Goal: Task Accomplishment & Management: Complete application form

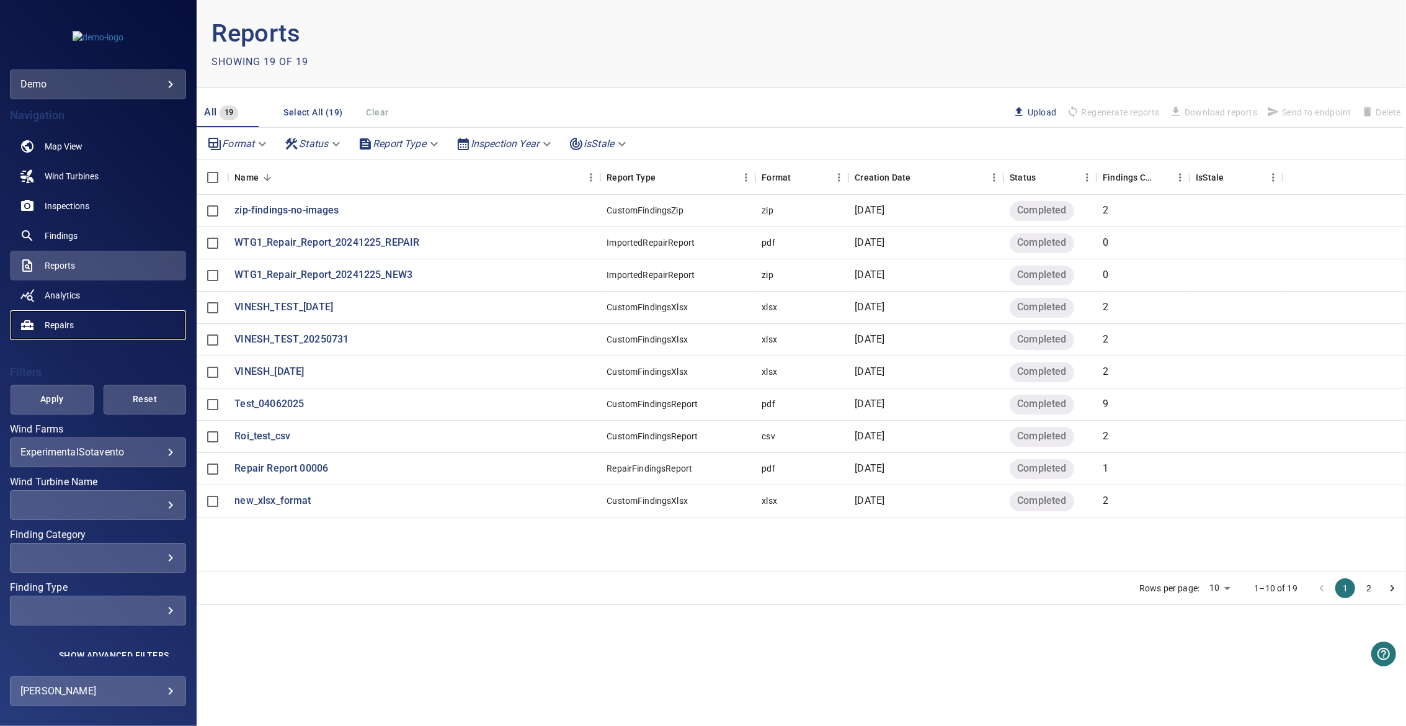
click at [68, 316] on link "Repairs" at bounding box center [98, 325] width 176 height 30
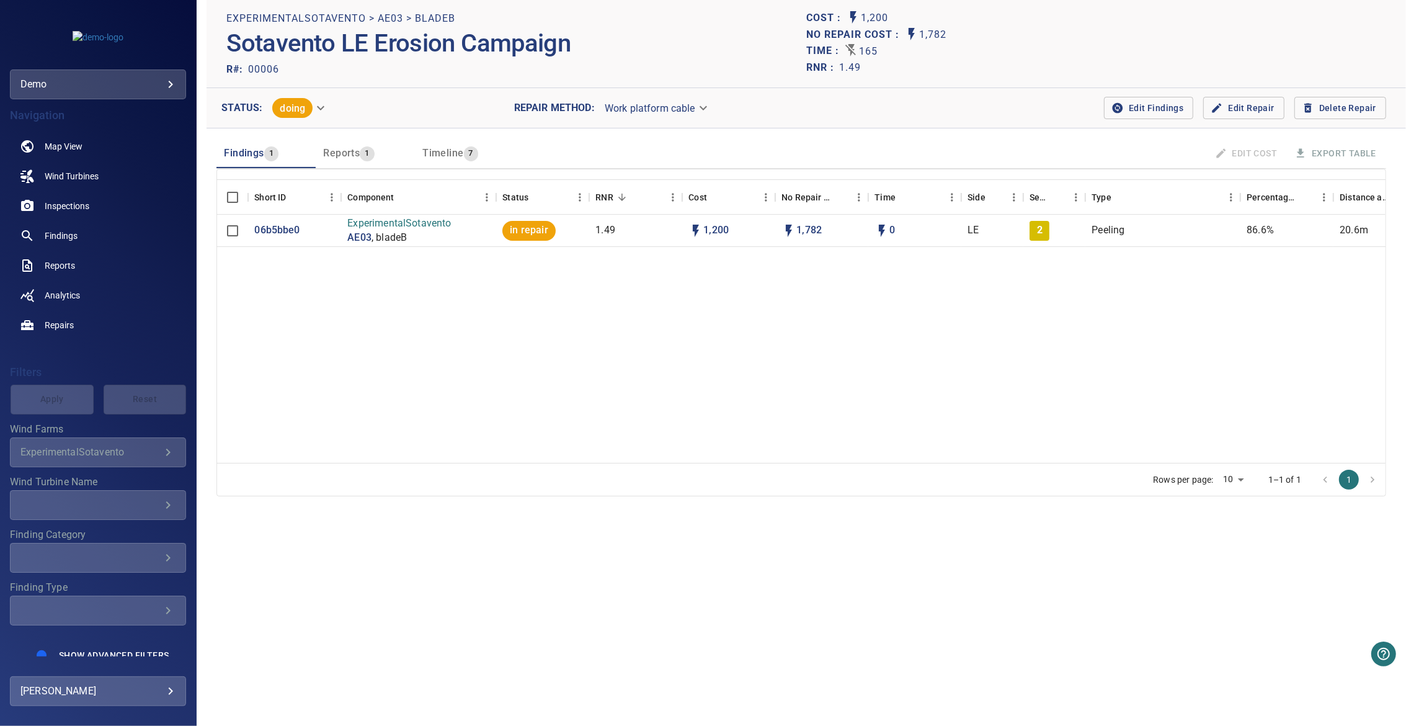
click at [354, 153] on span "Reports" at bounding box center [341, 153] width 37 height 12
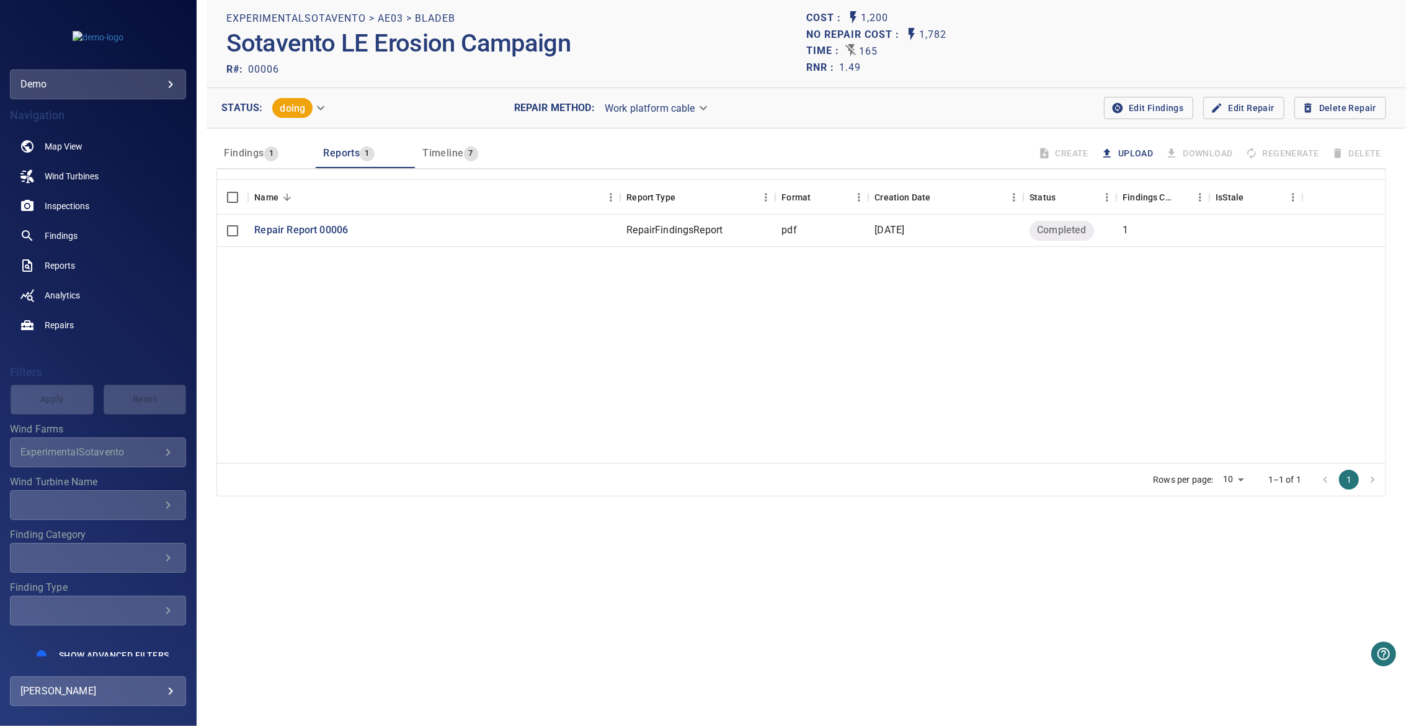
click at [1143, 155] on button "Upload" at bounding box center [1129, 153] width 60 height 23
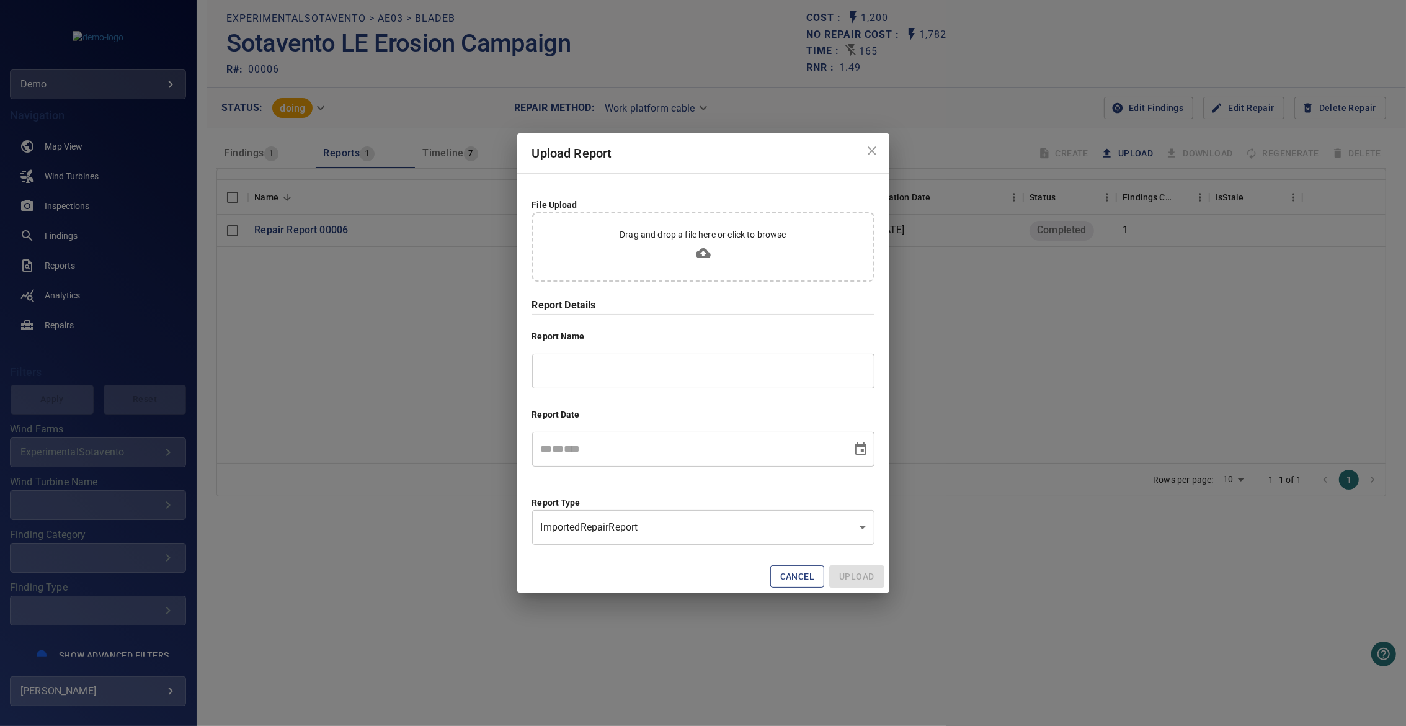
click at [707, 254] on icon at bounding box center [703, 253] width 15 height 10
type input "**********"
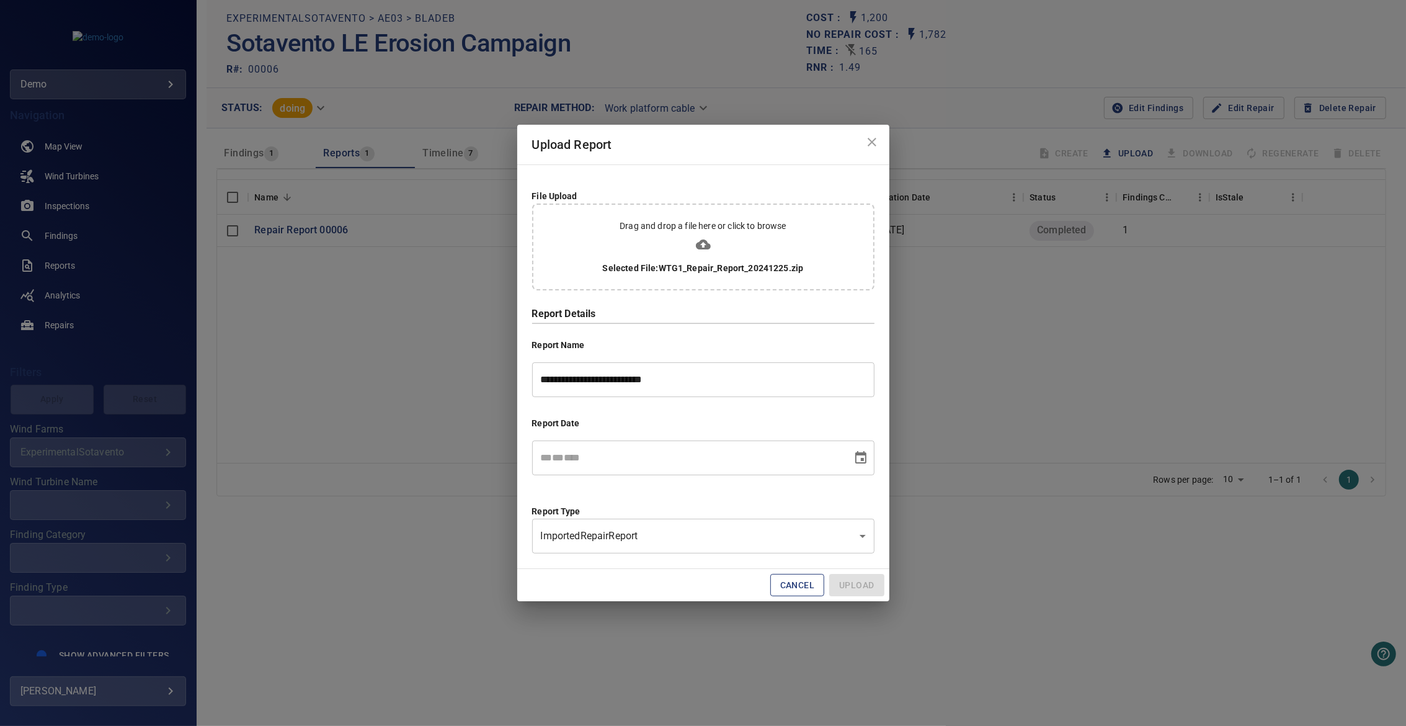
click at [863, 454] on icon "Choose date" at bounding box center [860, 457] width 11 height 12
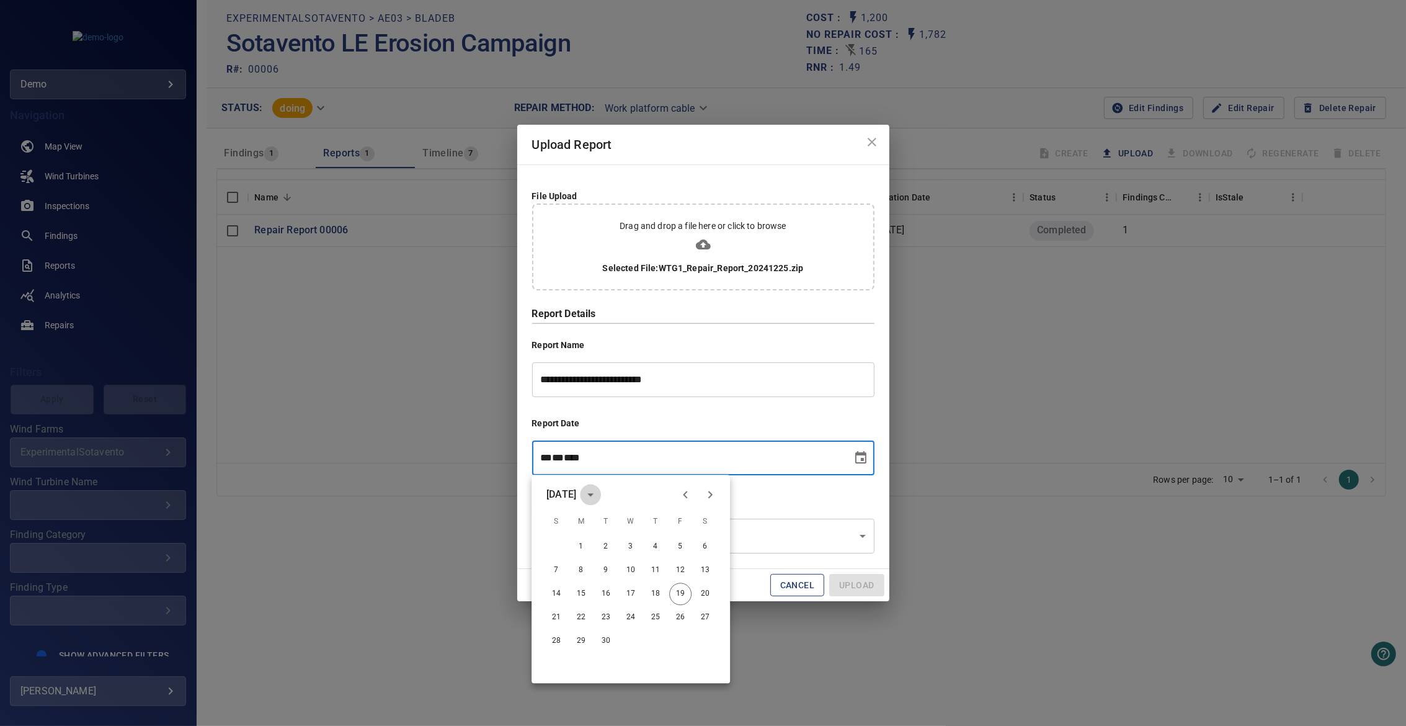
click at [598, 497] on icon "calendar view is open, switch to year view" at bounding box center [590, 494] width 15 height 15
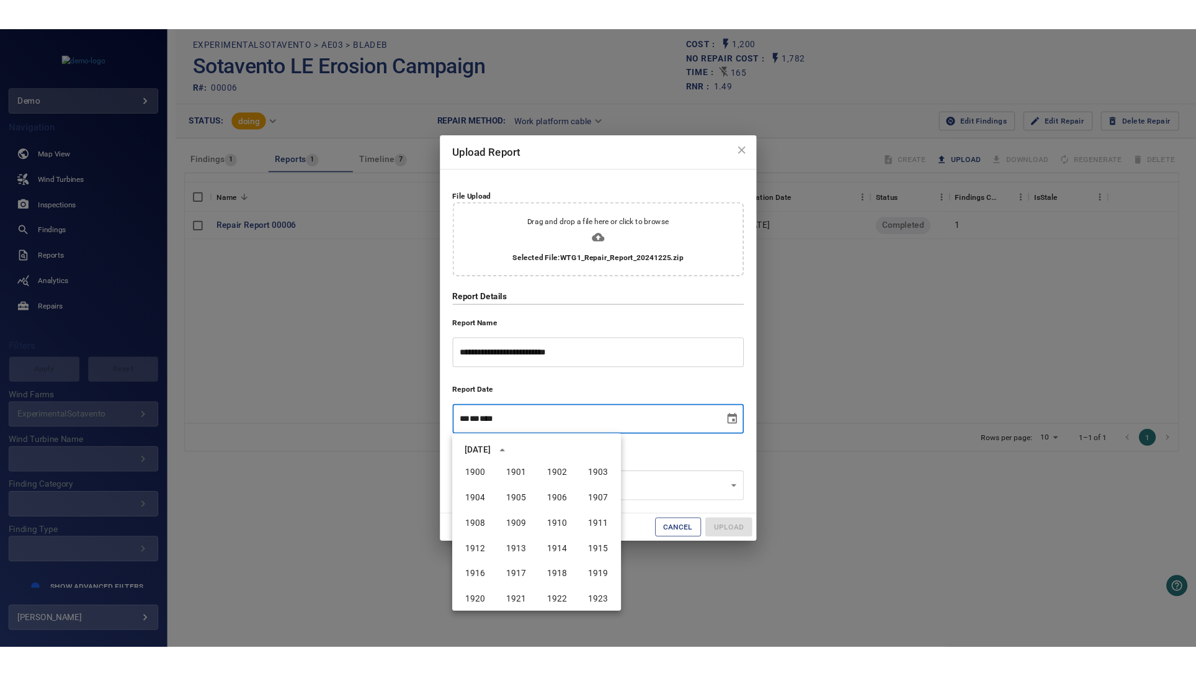
scroll to position [847, 0]
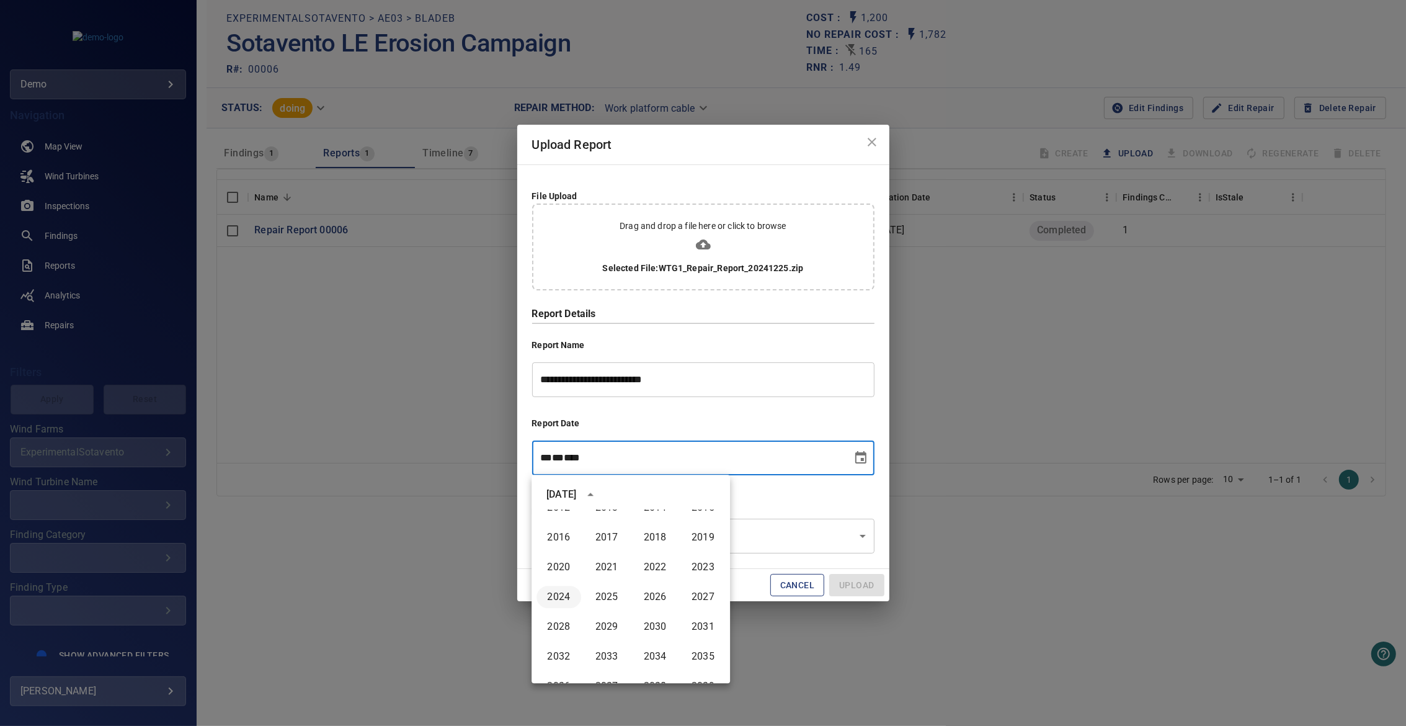
click at [566, 598] on button "2024" at bounding box center [559, 597] width 45 height 22
click at [716, 494] on icon "Next month" at bounding box center [710, 494] width 15 height 15
click at [623, 623] on button "25" at bounding box center [631, 617] width 22 height 22
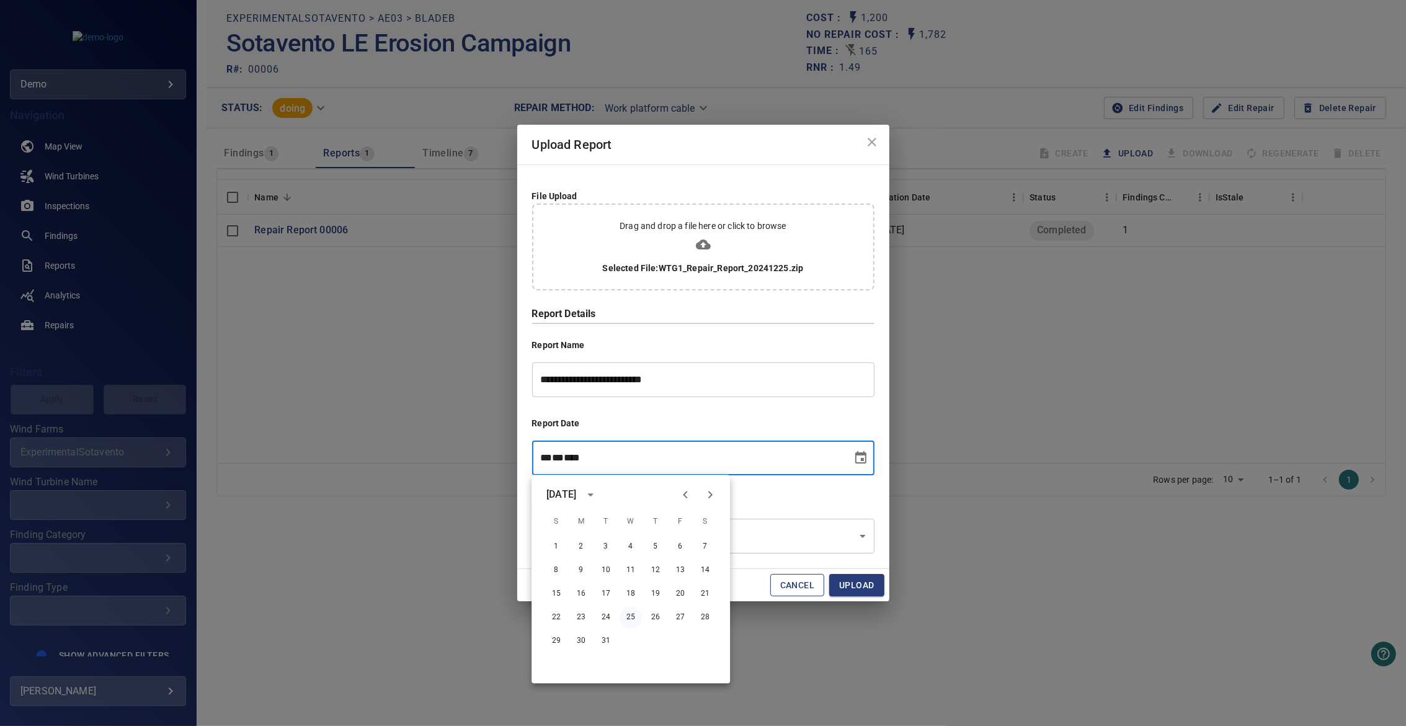
type input "**********"
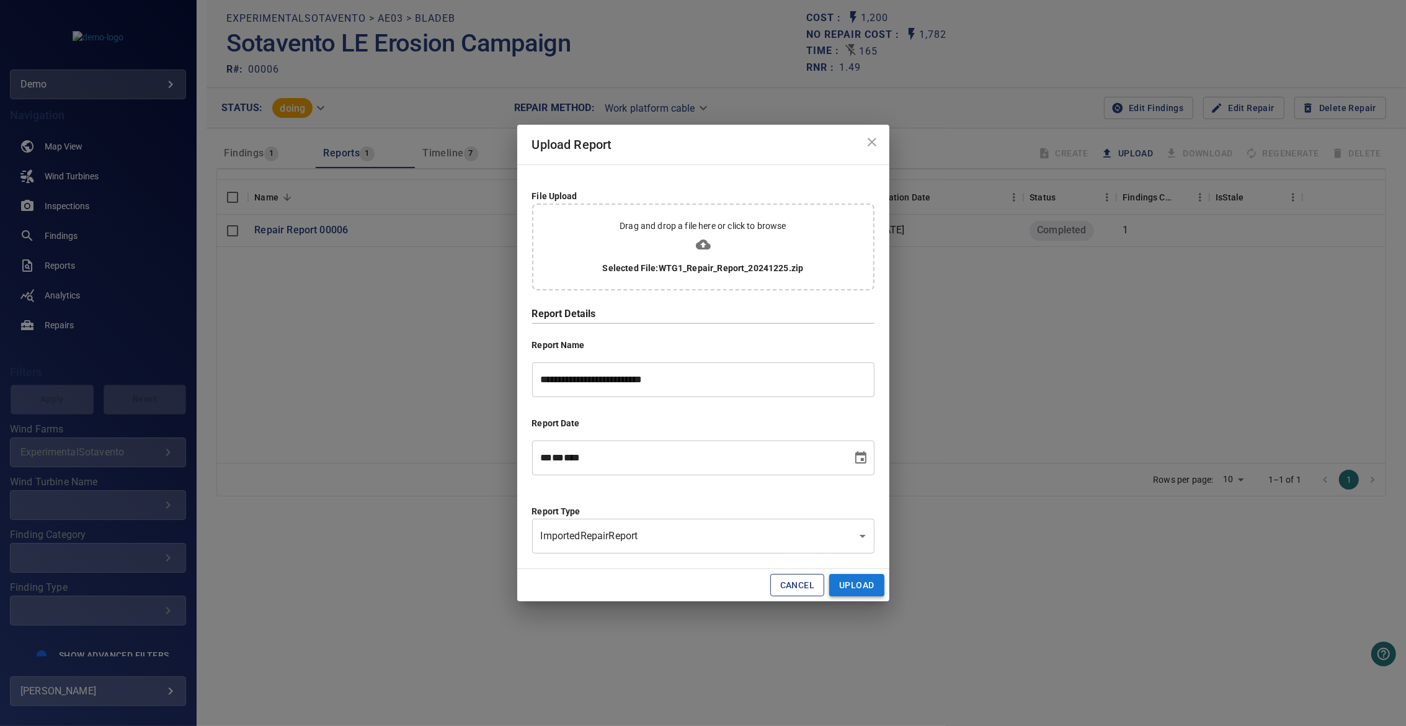
click at [844, 583] on button "Upload" at bounding box center [856, 585] width 55 height 23
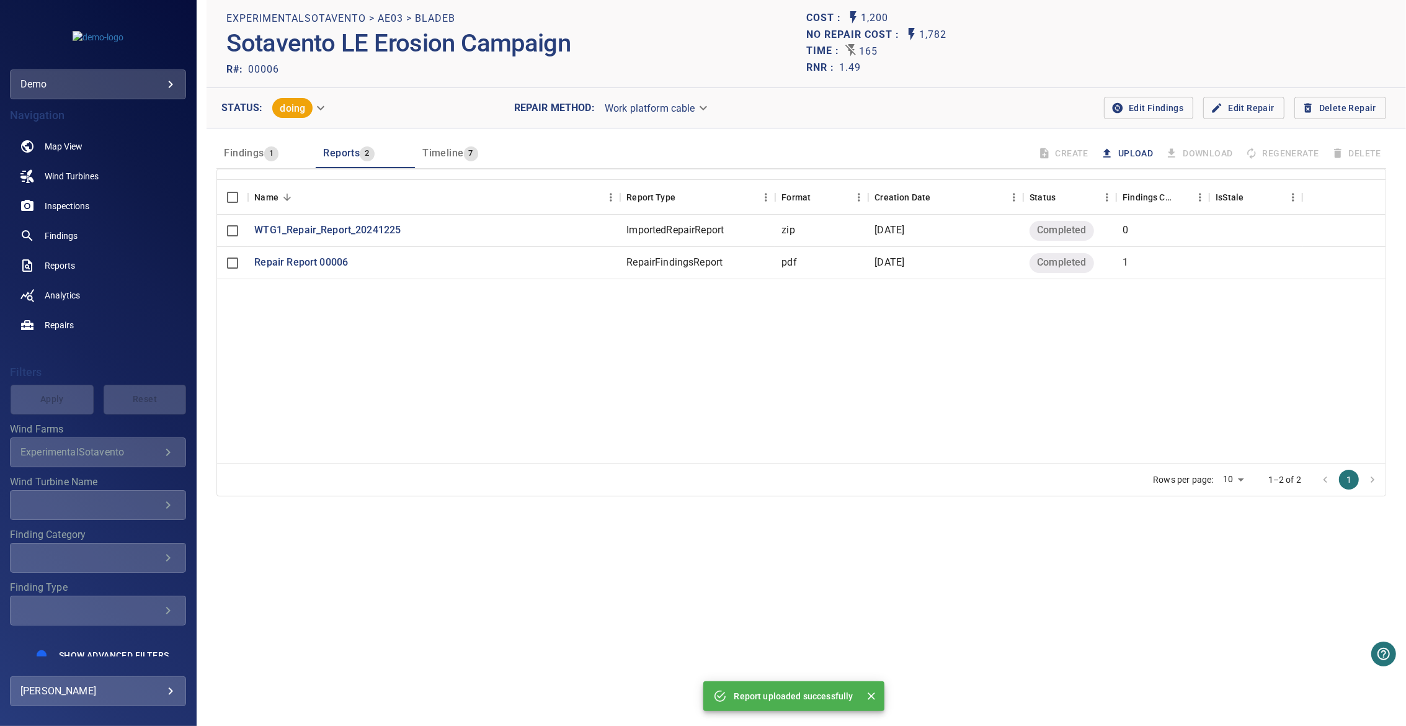
click at [1116, 148] on button "Upload" at bounding box center [1129, 153] width 60 height 23
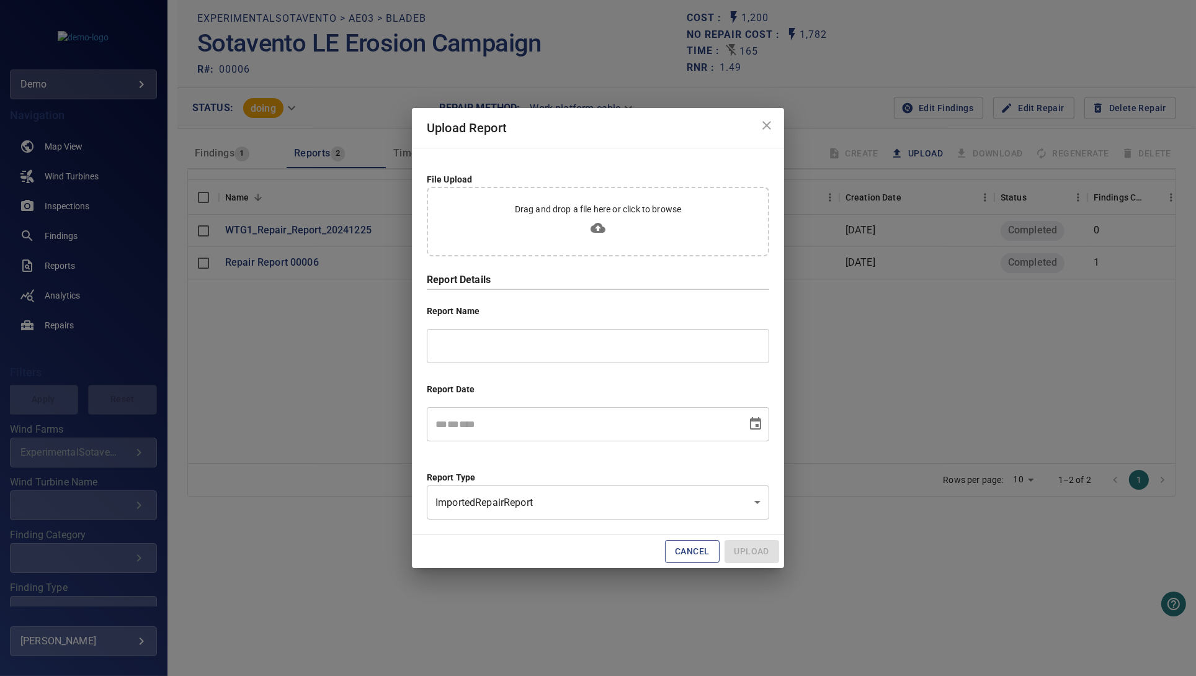
click at [595, 226] on icon at bounding box center [598, 228] width 15 height 10
type input "**********"
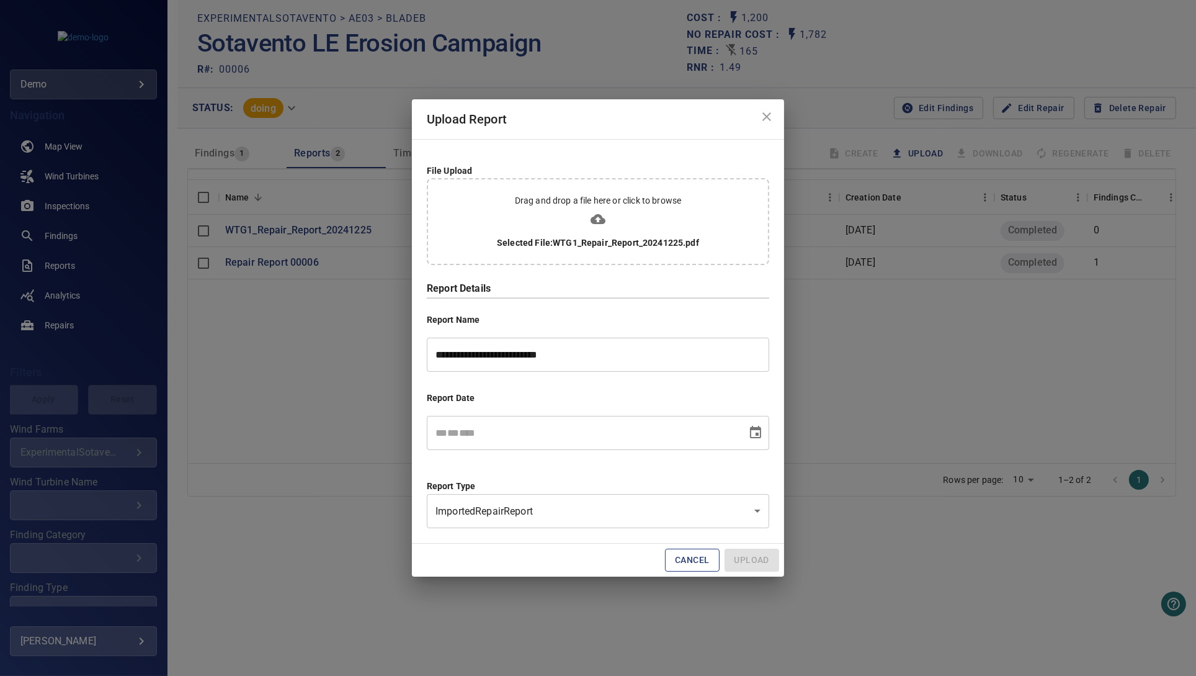
click at [758, 435] on icon "Choose date" at bounding box center [755, 432] width 11 height 12
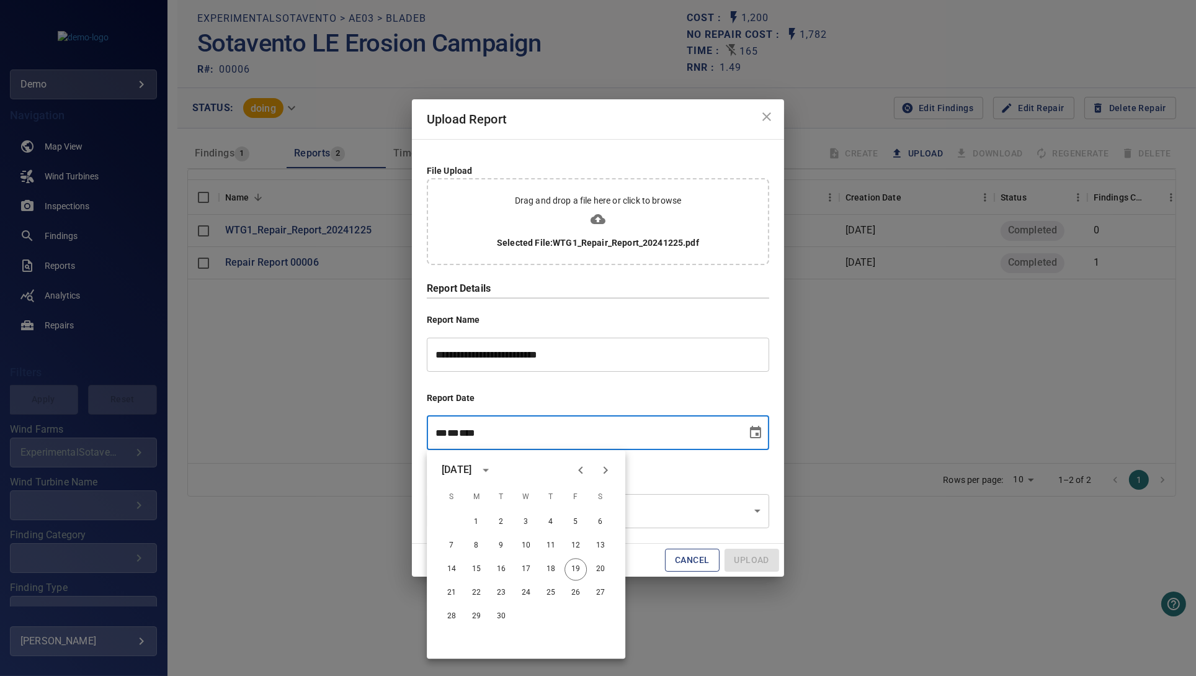
click at [493, 466] on icon "calendar view is open, switch to year view" at bounding box center [485, 469] width 15 height 15
click at [448, 564] on button "2024" at bounding box center [454, 572] width 45 height 22
click at [605, 471] on icon "Next month" at bounding box center [606, 469] width 4 height 7
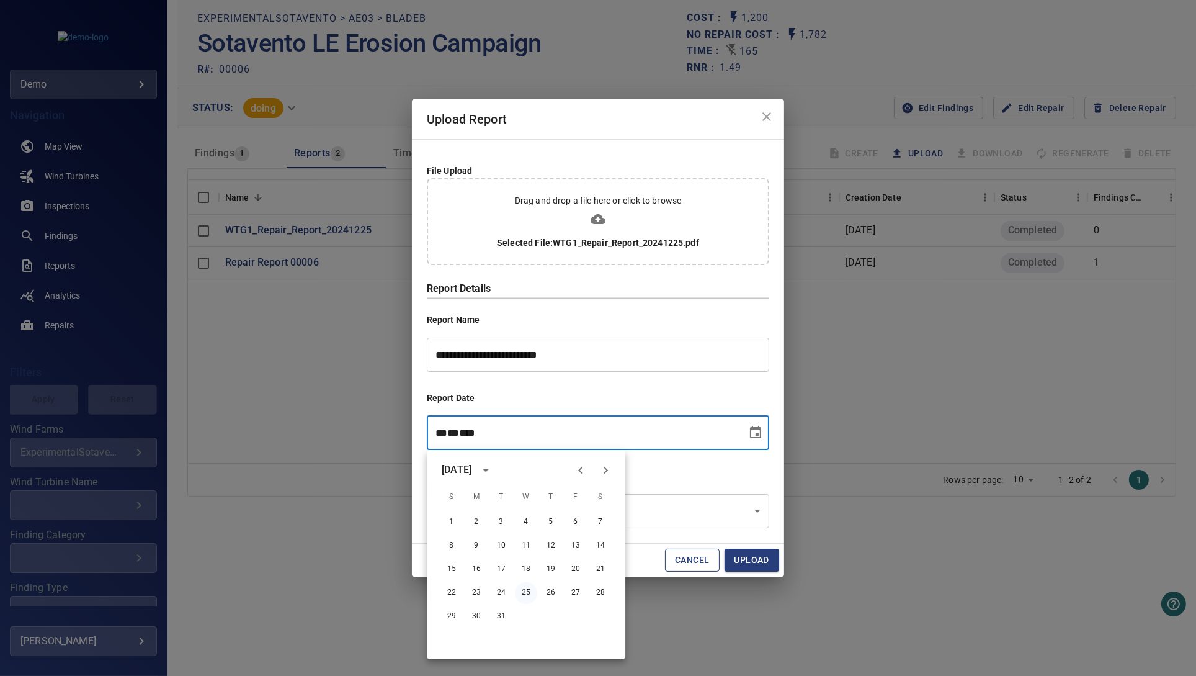
click at [527, 591] on button "25" at bounding box center [526, 592] width 22 height 22
type input "**********"
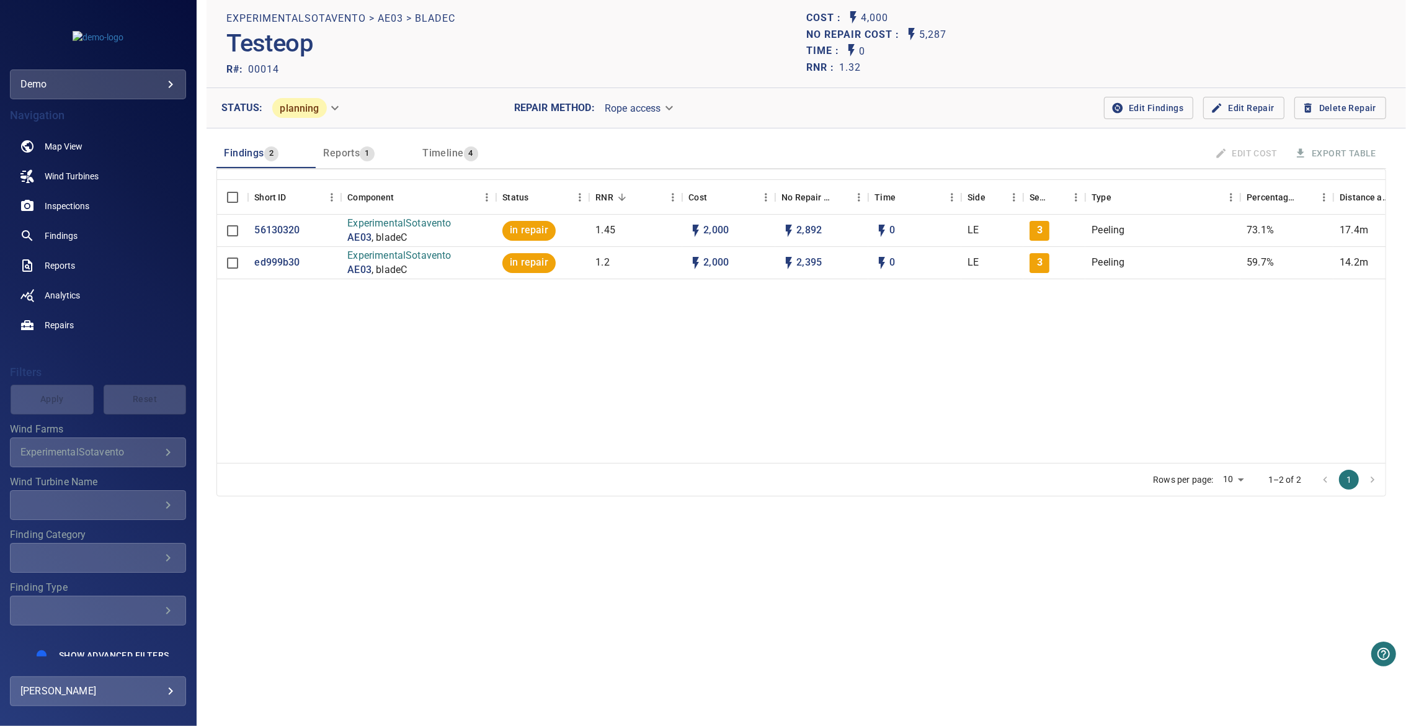
click at [331, 148] on span "Reports" at bounding box center [341, 153] width 37 height 12
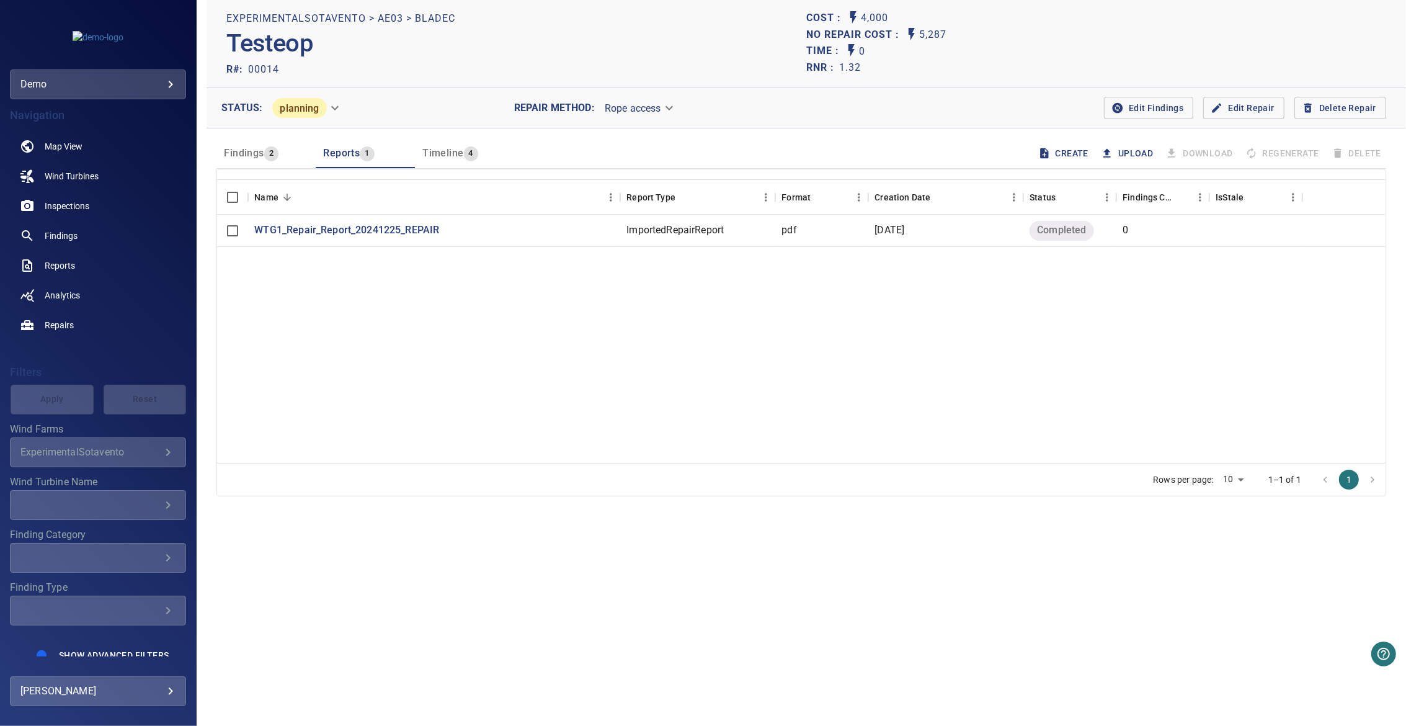
click at [280, 150] on span "Findings 2" at bounding box center [266, 153] width 84 height 17
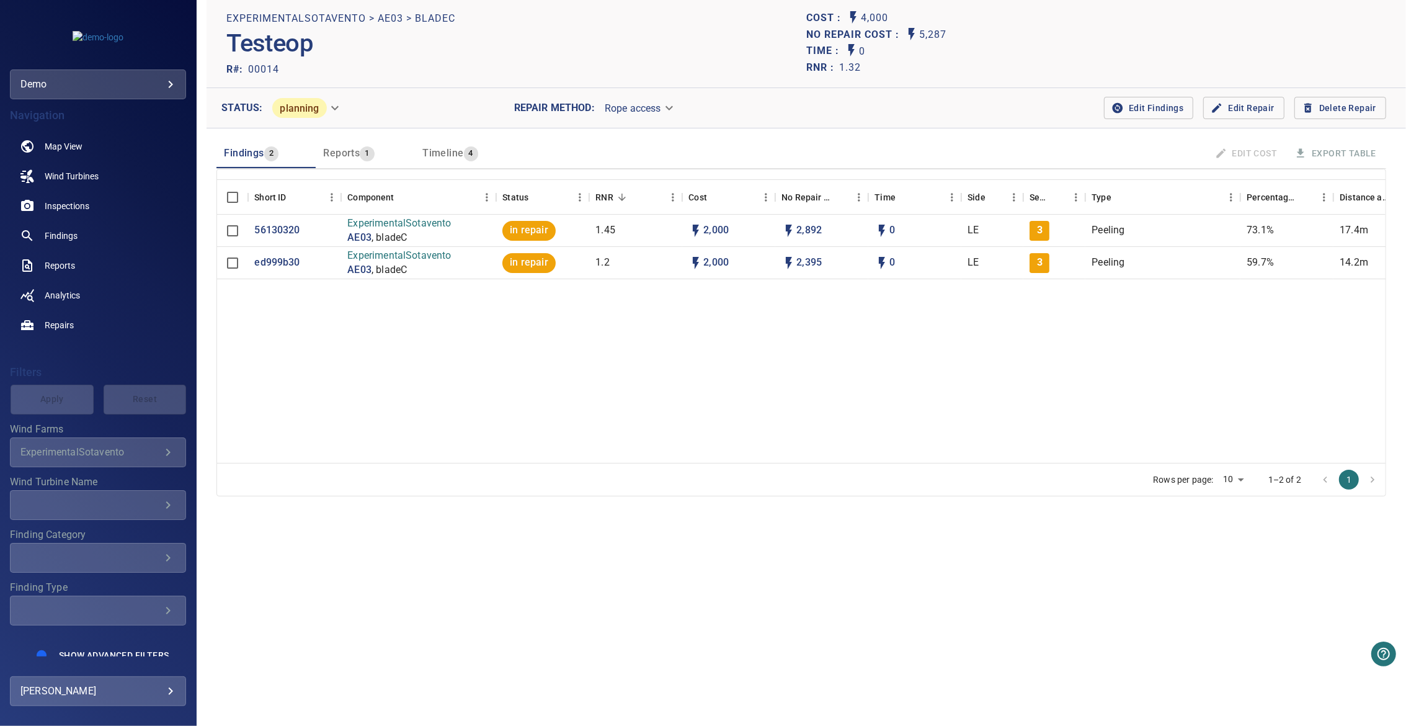
click at [380, 130] on div "Findings 2 Reports 1 Timeline 4 Edit Cost Export Table" at bounding box center [801, 148] width 1170 height 40
click at [367, 146] on span "1" at bounding box center [367, 153] width 14 height 14
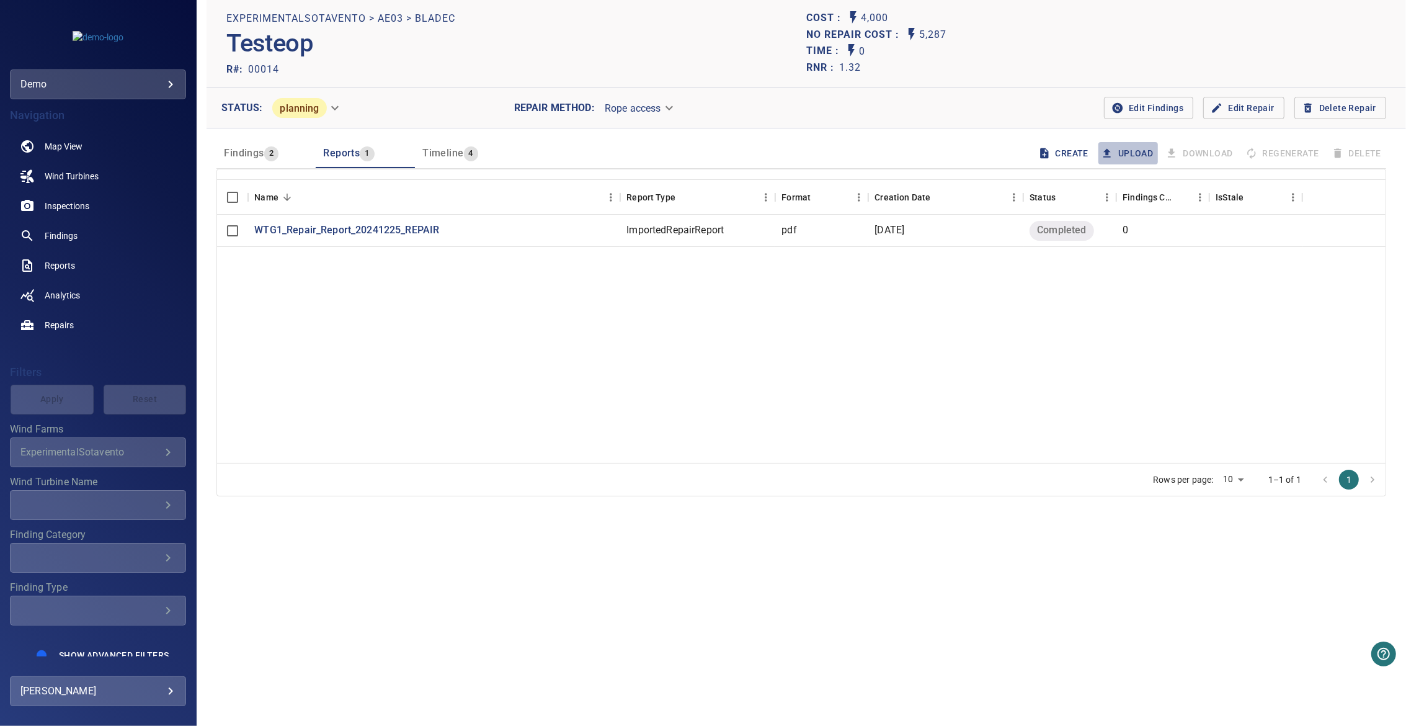
click at [1127, 151] on button "Upload" at bounding box center [1129, 153] width 60 height 23
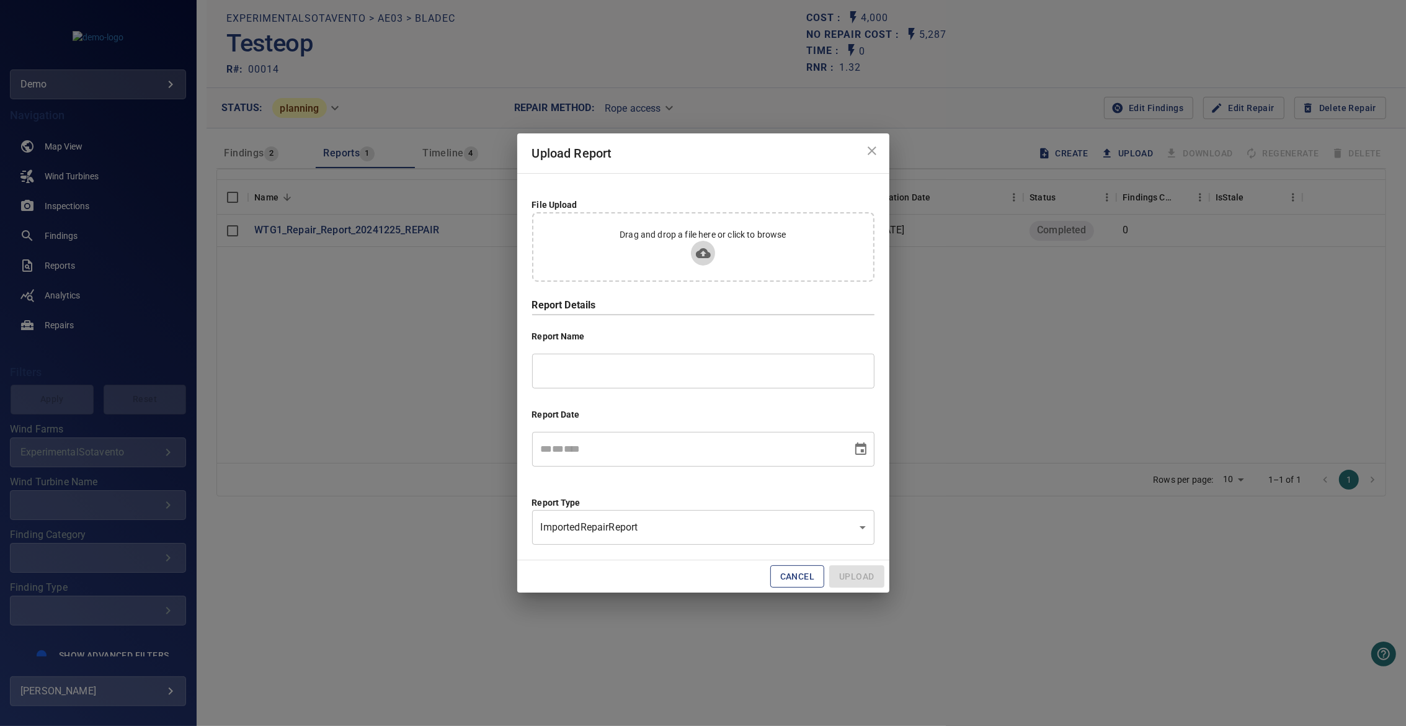
click at [707, 254] on icon at bounding box center [703, 253] width 15 height 10
type input "**********"
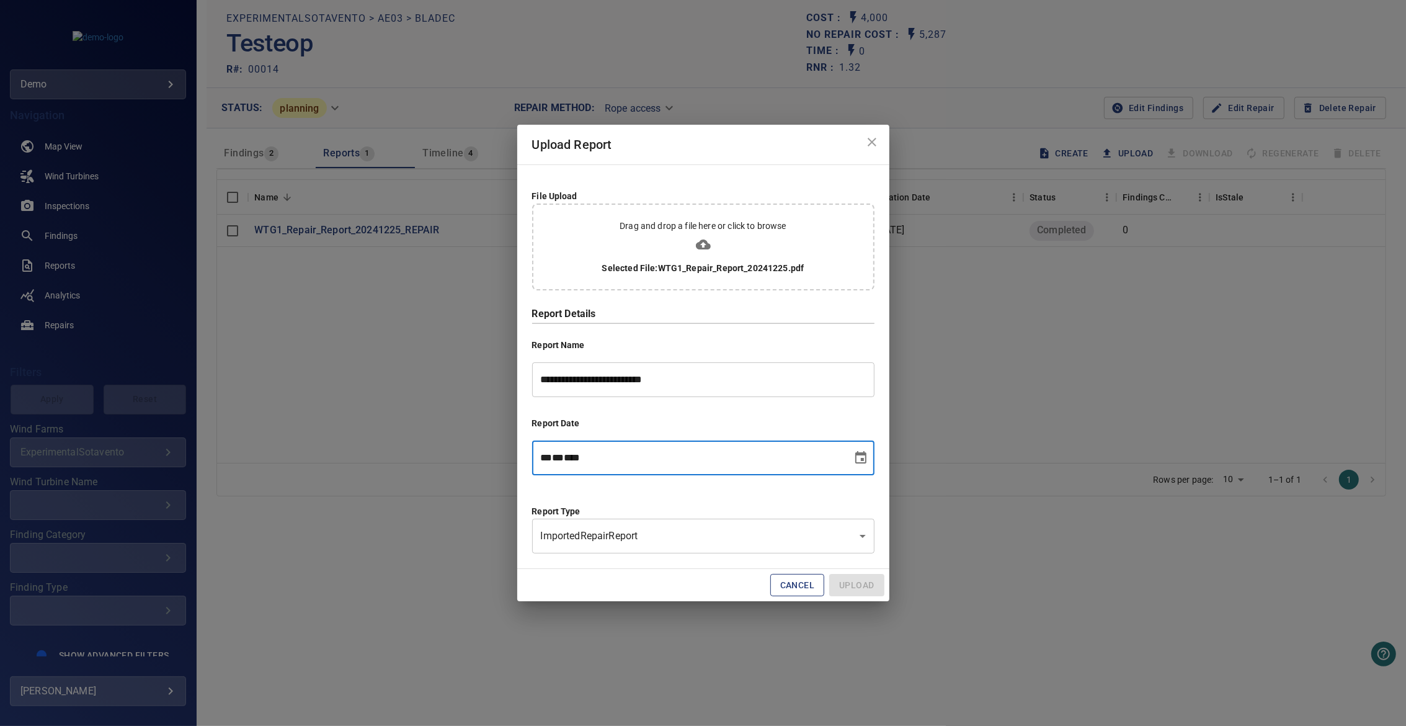
click at [835, 463] on div "** * ** * ****" at bounding box center [692, 457] width 303 height 35
click at [857, 460] on icon "Choose date" at bounding box center [861, 457] width 15 height 15
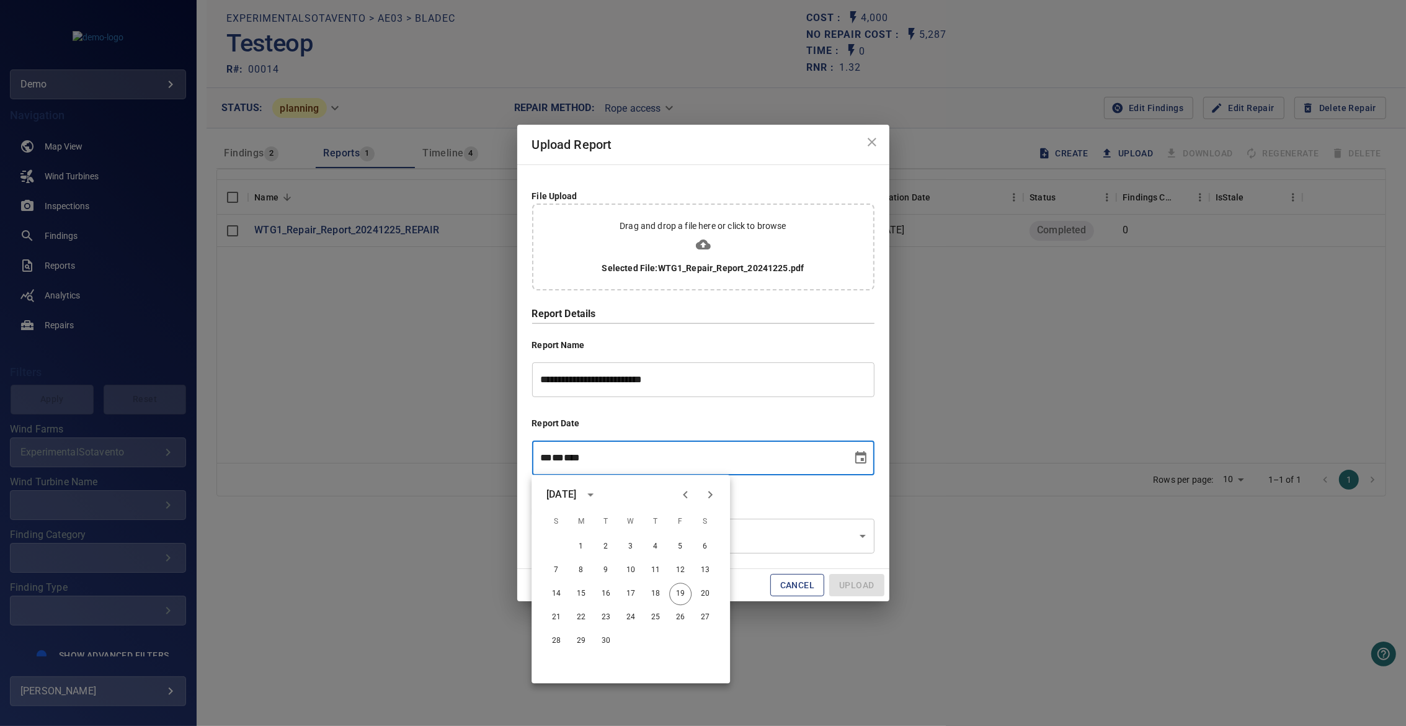
click at [576, 493] on div "September 2025" at bounding box center [561, 494] width 30 height 15
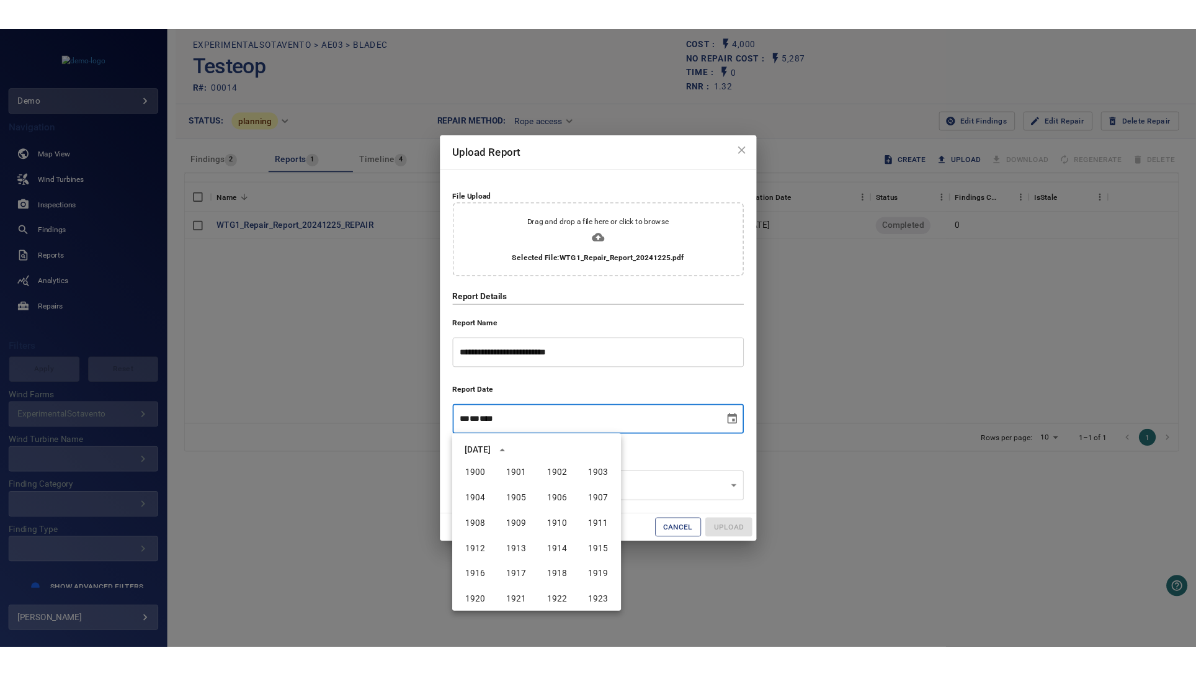
scroll to position [847, 0]
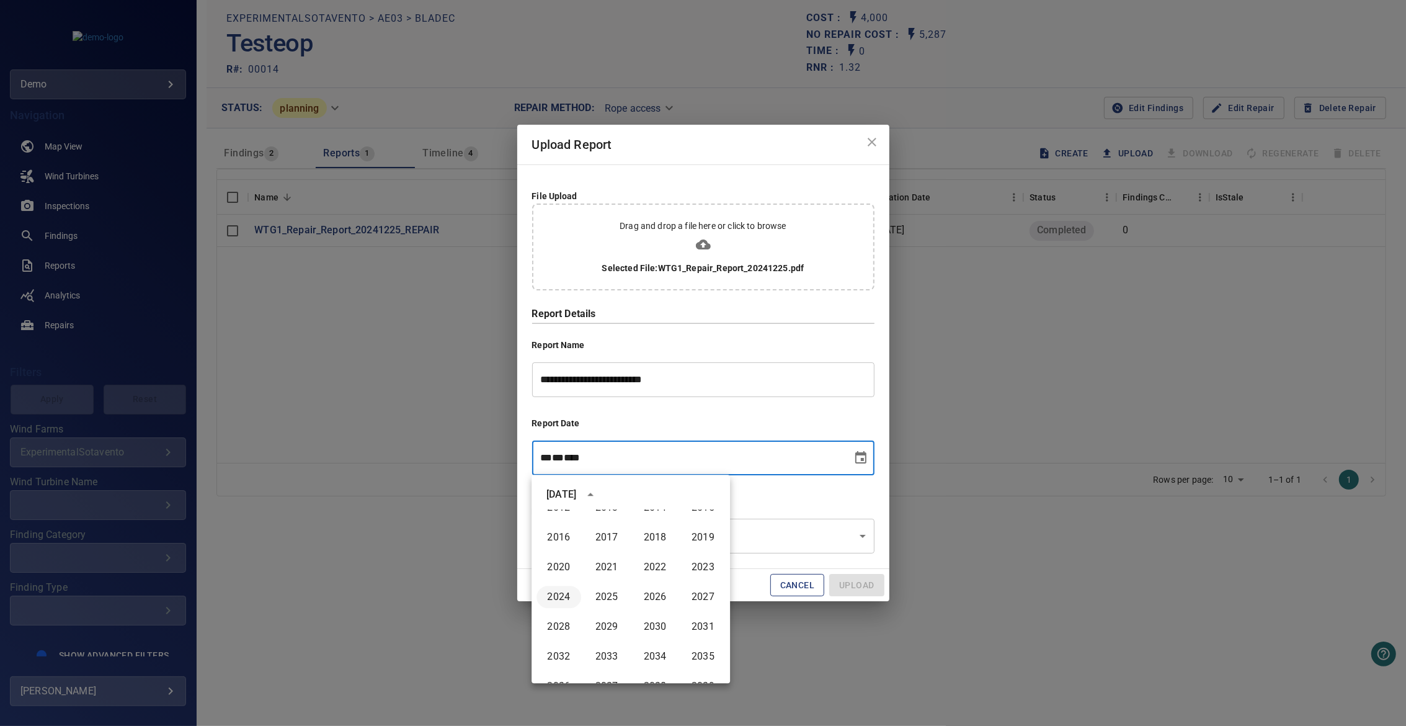
click at [560, 601] on button "2024" at bounding box center [559, 597] width 45 height 22
click at [711, 498] on icon "Next month" at bounding box center [710, 494] width 15 height 15
click at [635, 618] on button "25" at bounding box center [631, 617] width 22 height 22
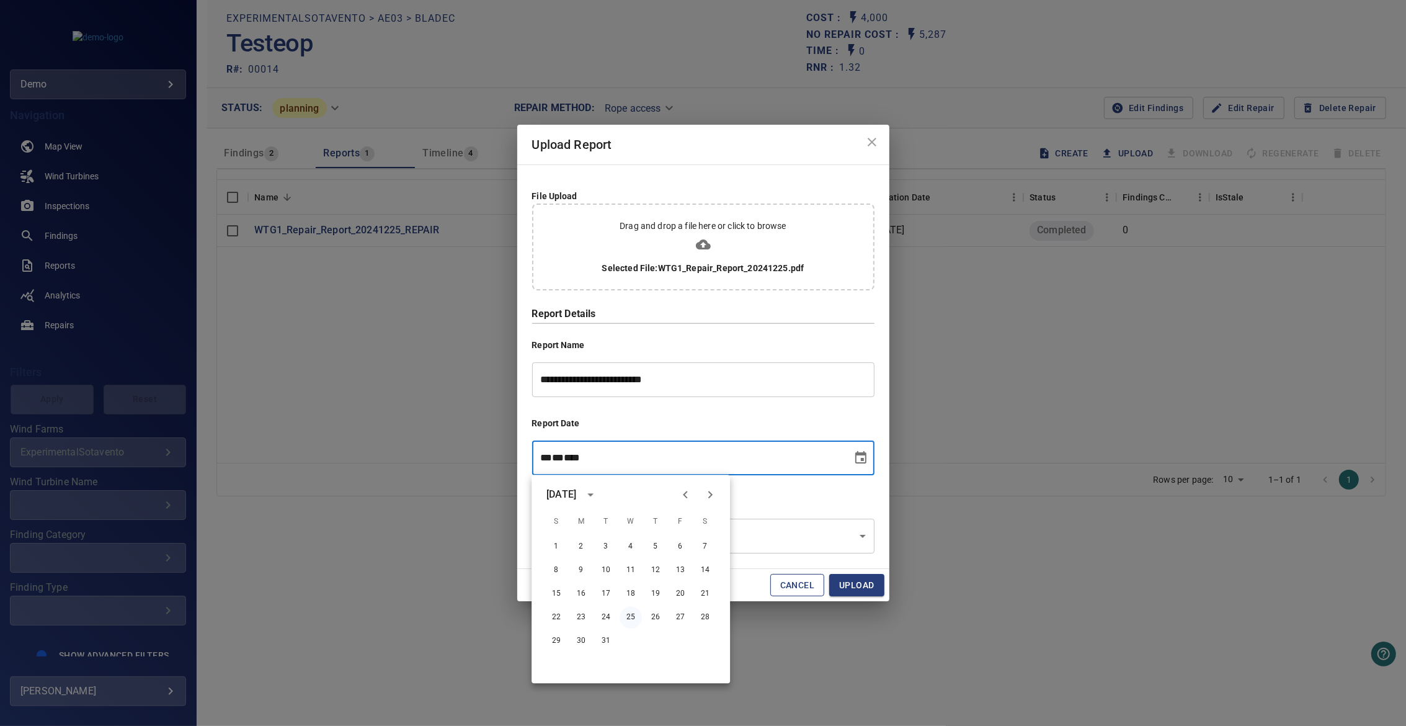
type input "**********"
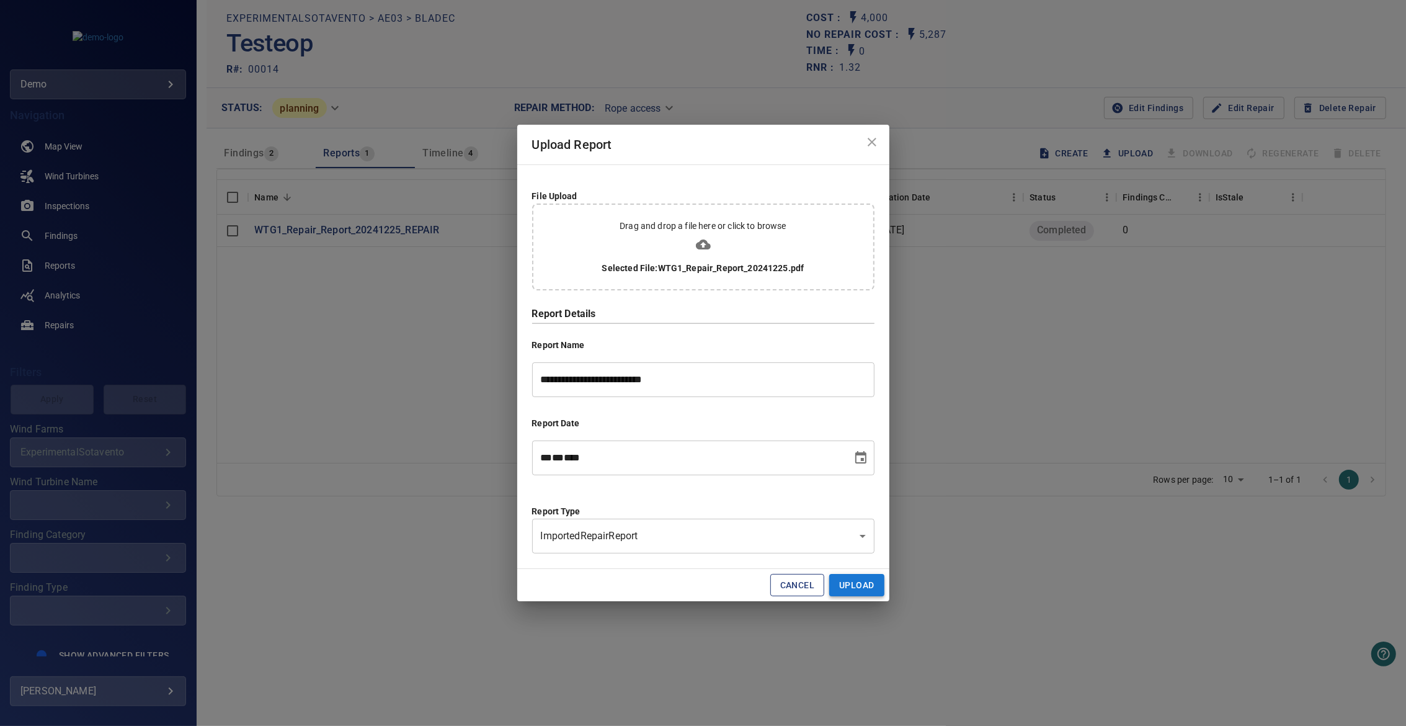
click at [848, 588] on button "Upload" at bounding box center [856, 585] width 55 height 23
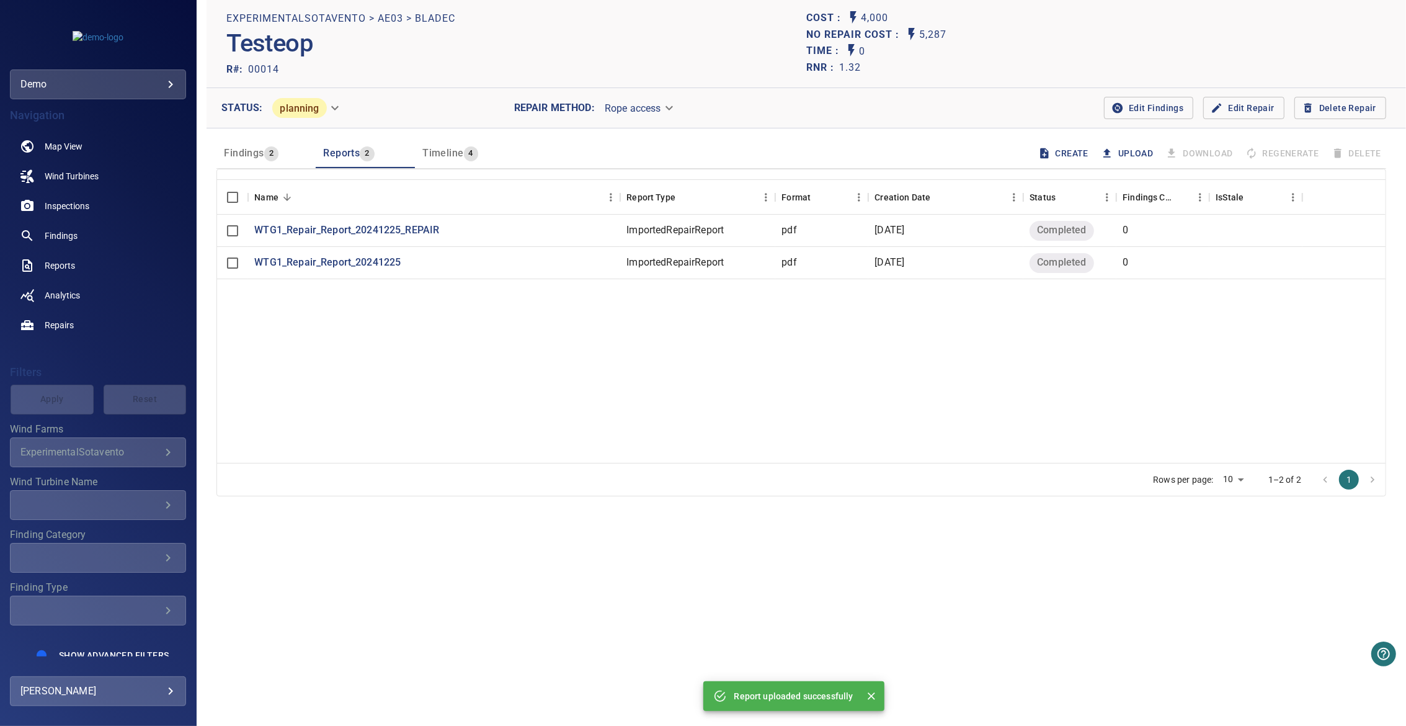
click at [1121, 148] on button "Upload" at bounding box center [1129, 153] width 60 height 23
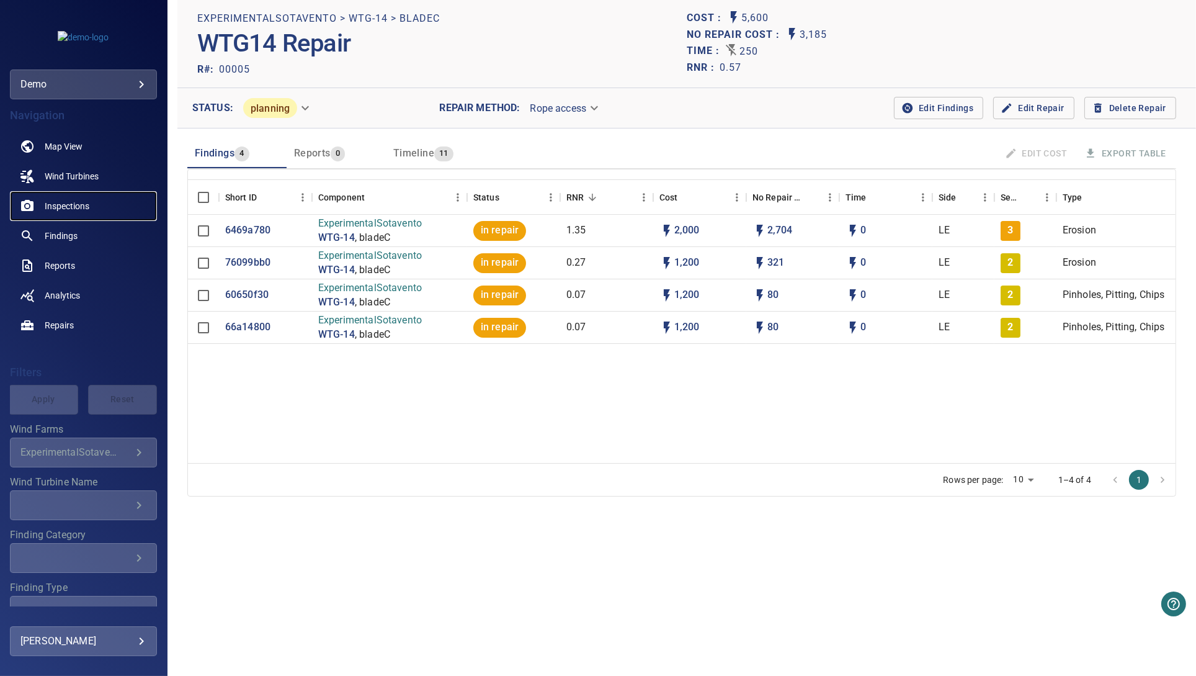
click at [51, 203] on span "Inspections" at bounding box center [67, 206] width 45 height 12
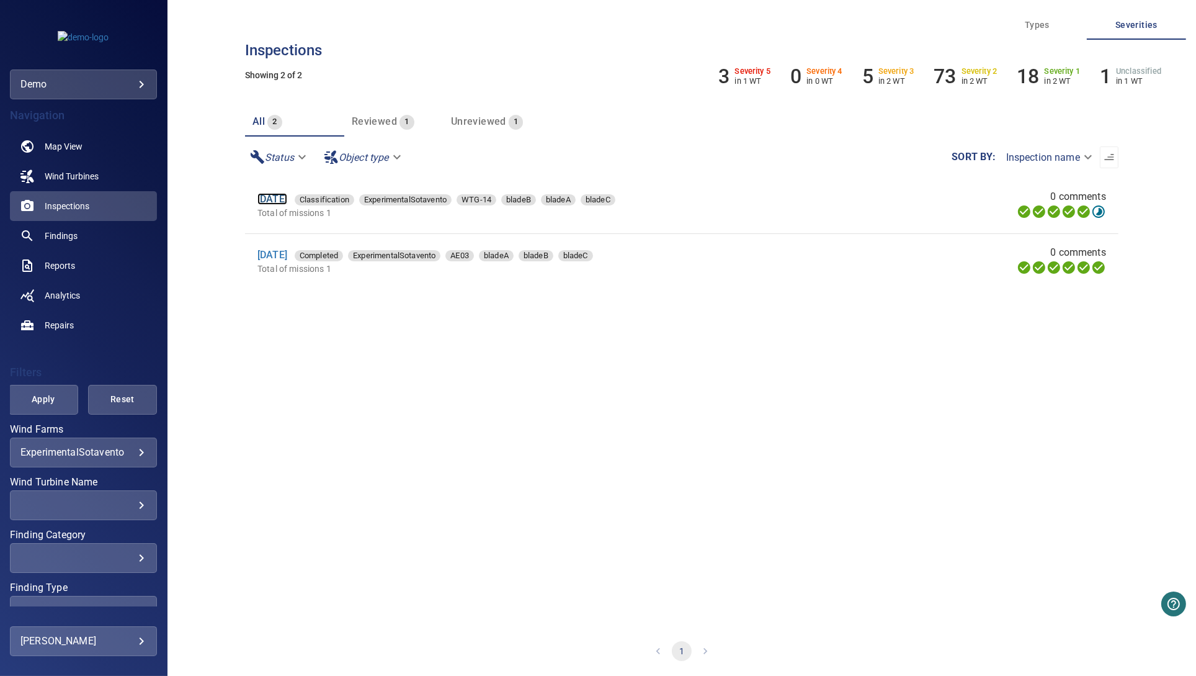
click at [287, 204] on link "[DATE]" at bounding box center [272, 199] width 30 height 12
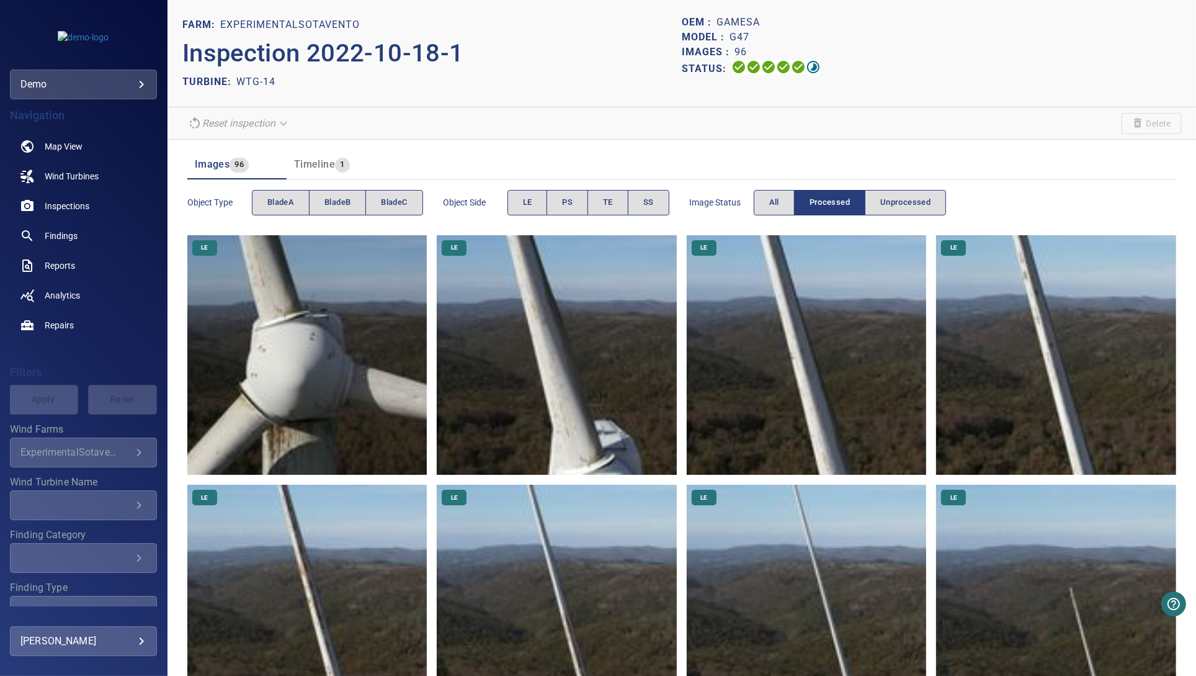
click at [466, 337] on img at bounding box center [557, 355] width 240 height 240
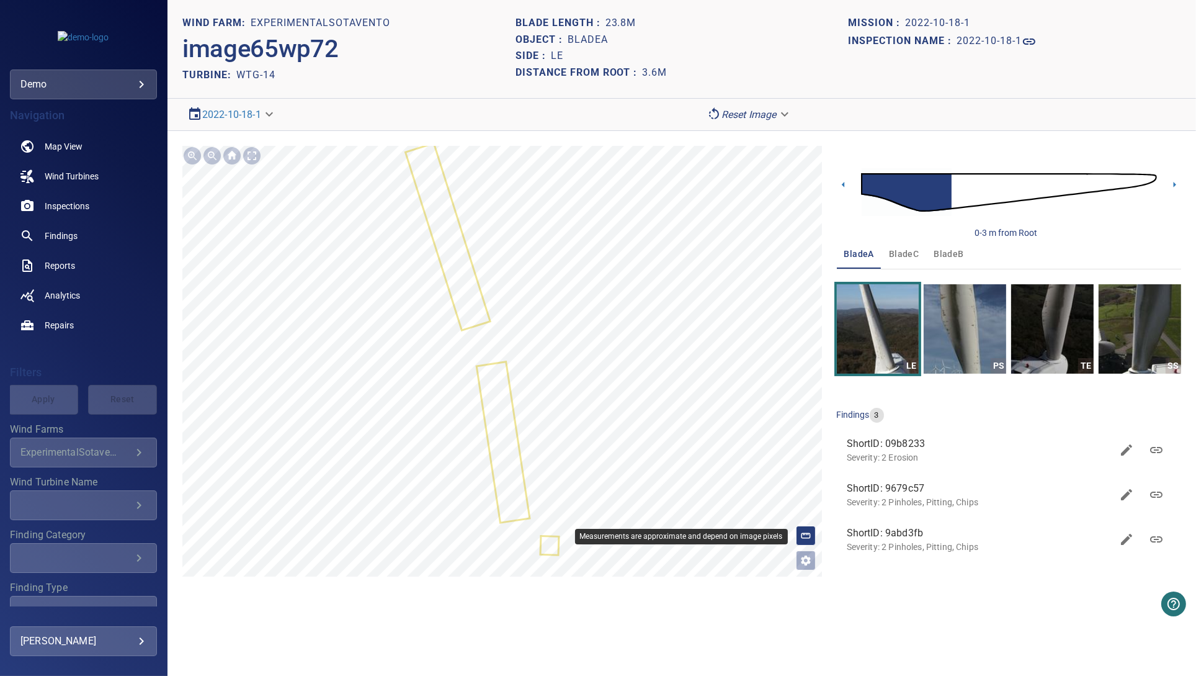
click at [800, 536] on icon at bounding box center [805, 535] width 11 height 11
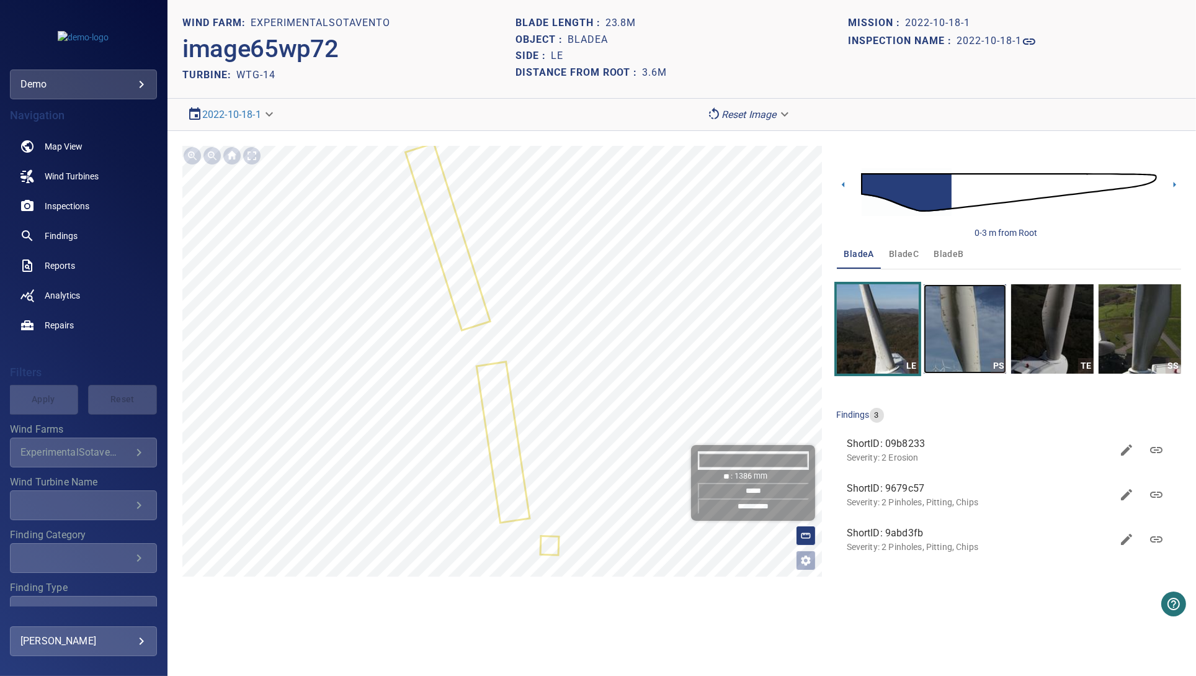
click at [953, 319] on img "button" at bounding box center [965, 328] width 83 height 89
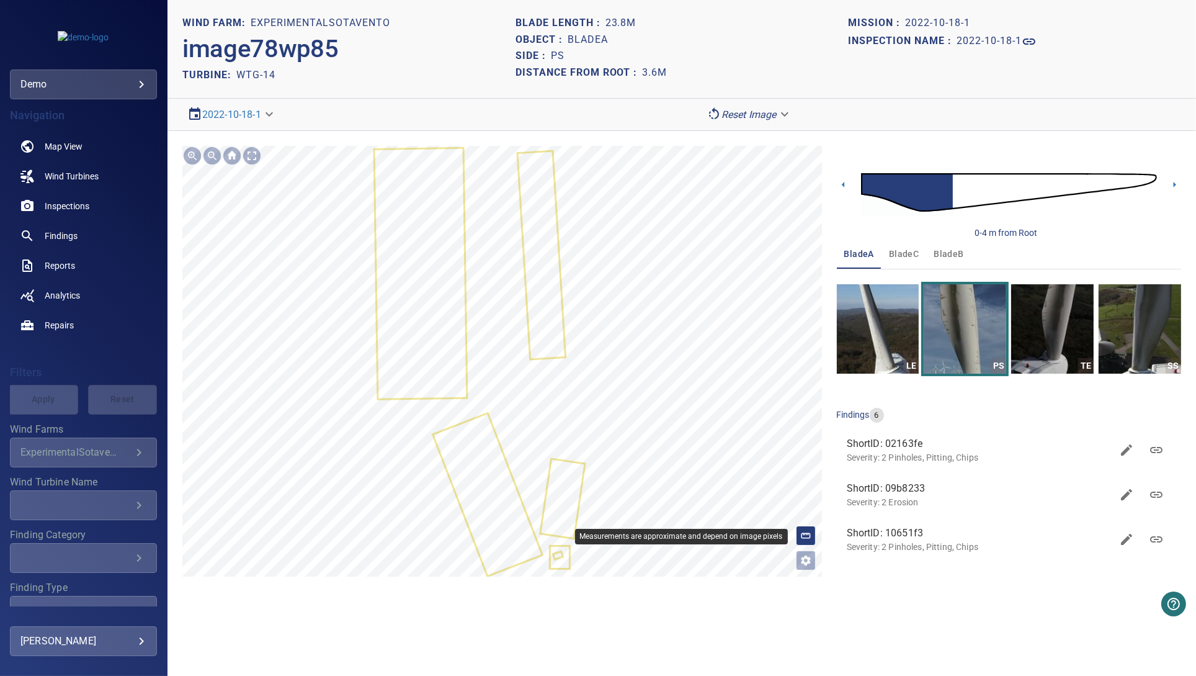
click at [808, 533] on line at bounding box center [808, 534] width 0 height 2
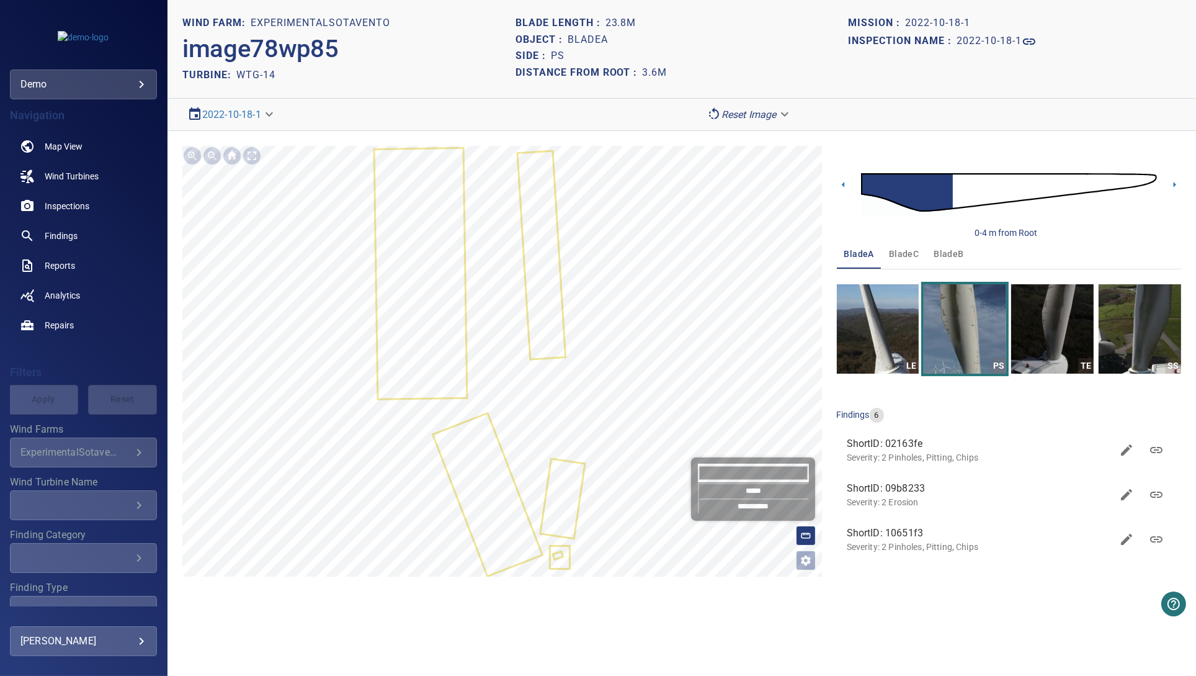
click at [752, 475] on input "*******" at bounding box center [753, 472] width 111 height 19
type input "*******"
